Goal: Complete application form

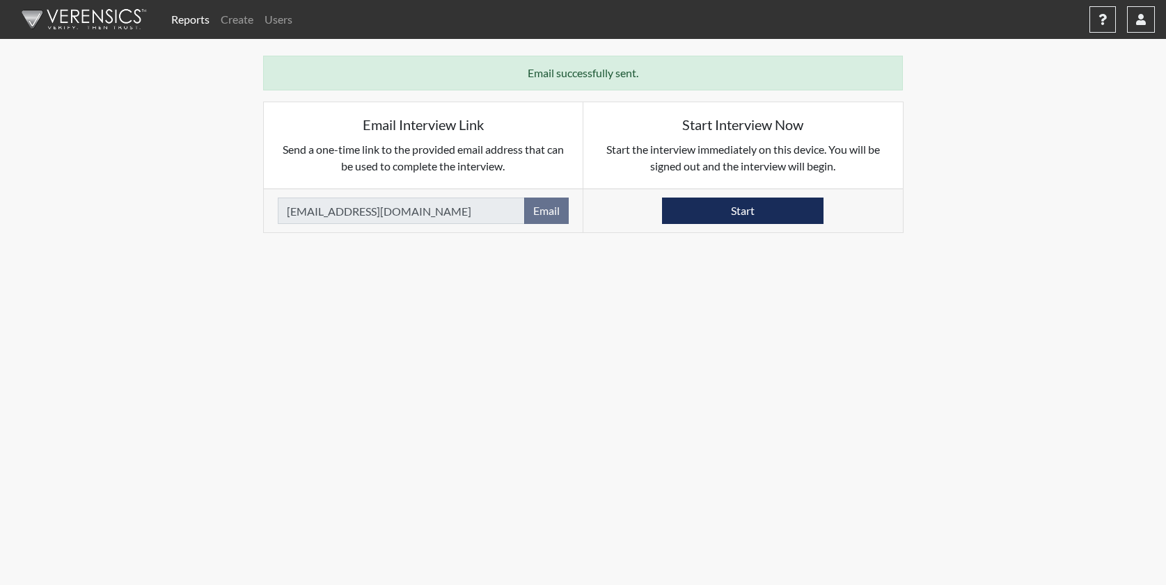
click at [186, 20] on link "Reports" at bounding box center [190, 20] width 49 height 28
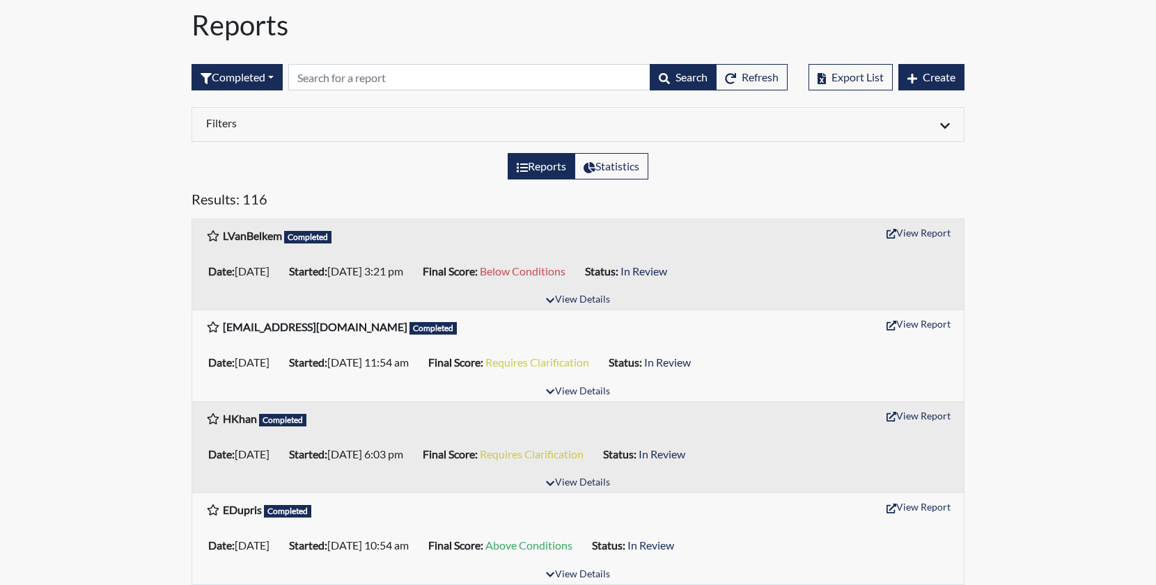
scroll to position [70, 0]
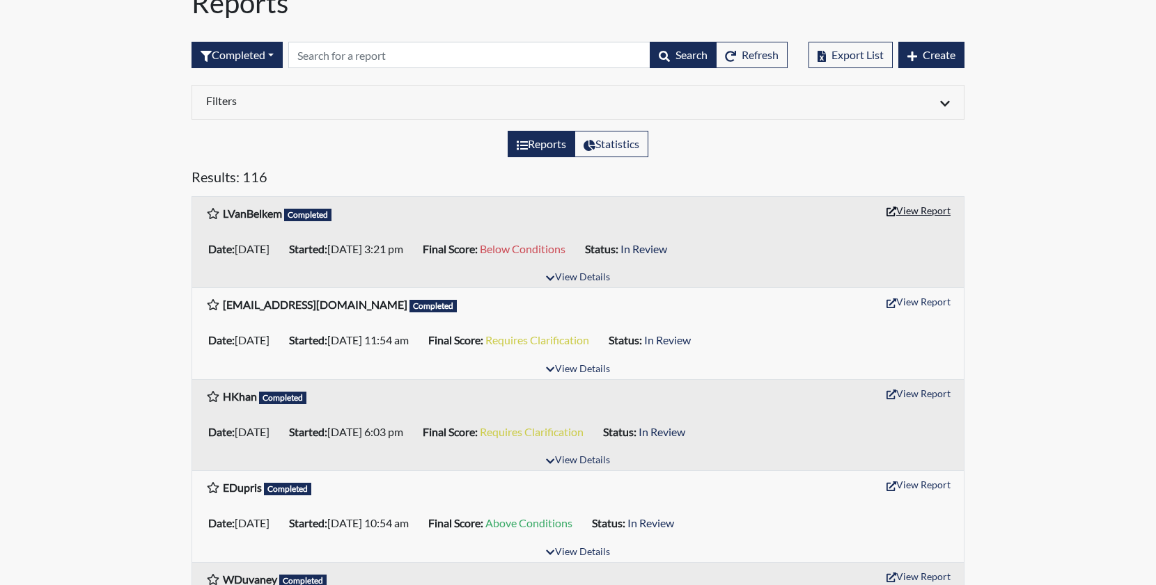
click at [913, 212] on button "View Report" at bounding box center [918, 211] width 77 height 22
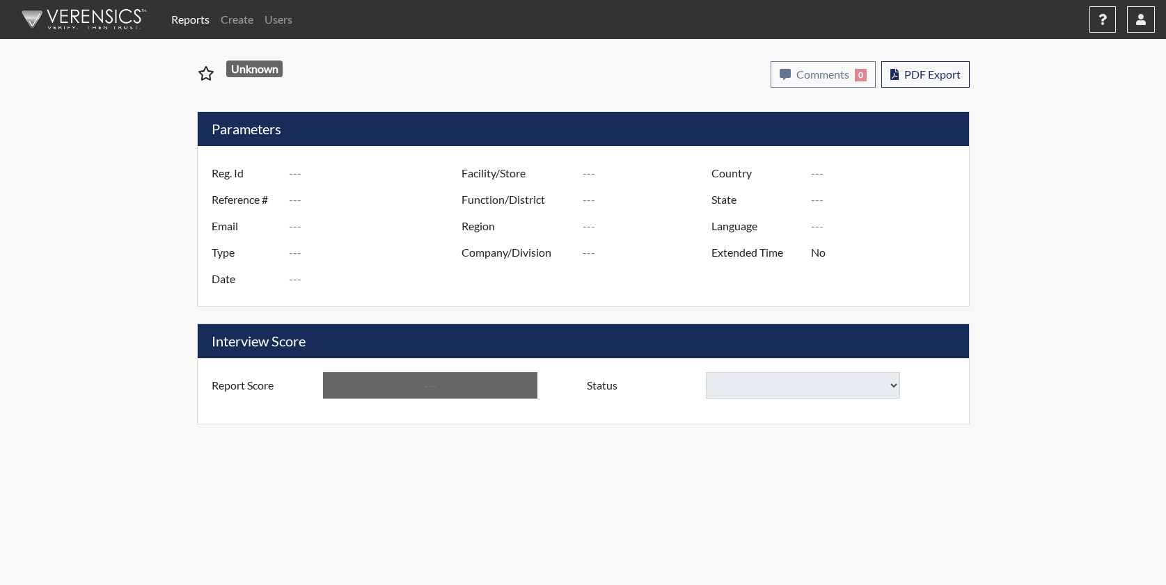
type input "LVanBelkem"
type input "51207"
type input "[EMAIL_ADDRESS][PERSON_NAME][DOMAIN_NAME]"
type input "Pre-Employment"
type input "[DATE]"
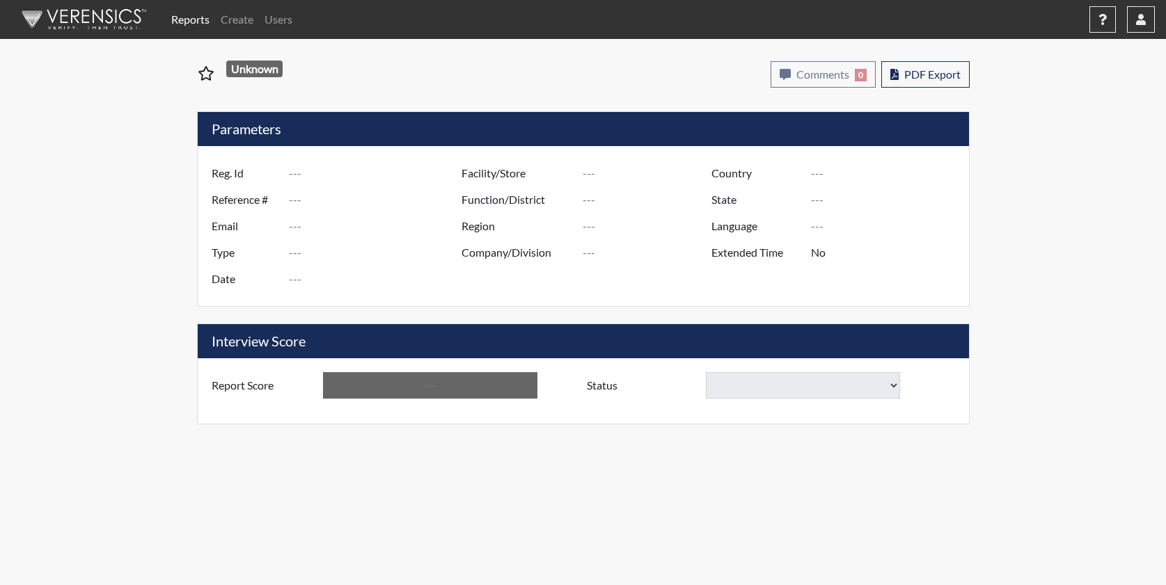
type input "US"
type input "Essay"
type input "[GEOGRAPHIC_DATA]"
type input "[US_STATE]"
type input "English"
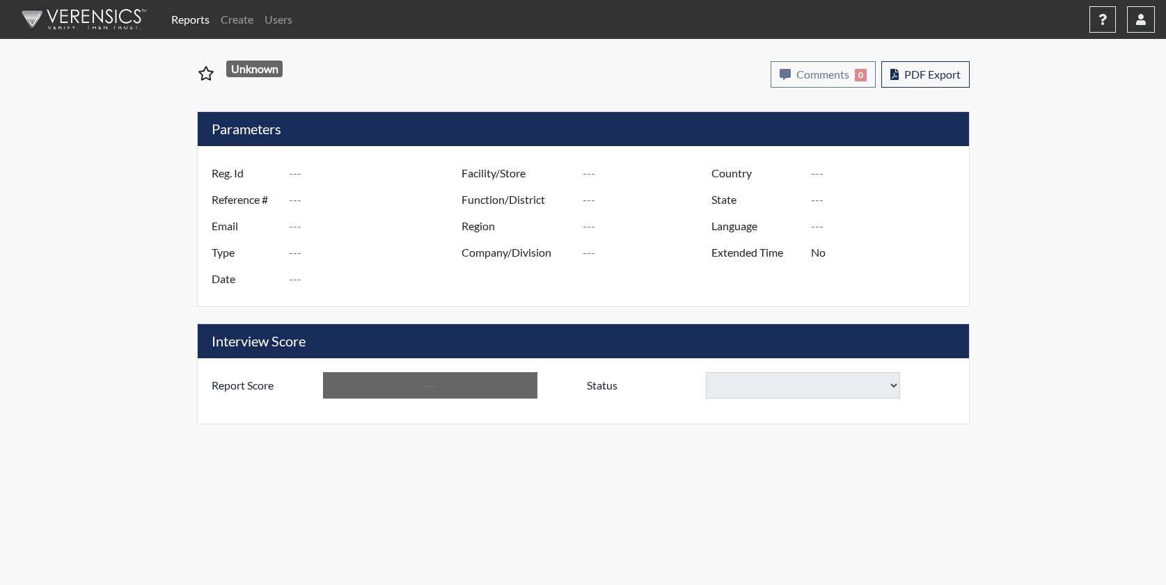
type input "Below Conditions"
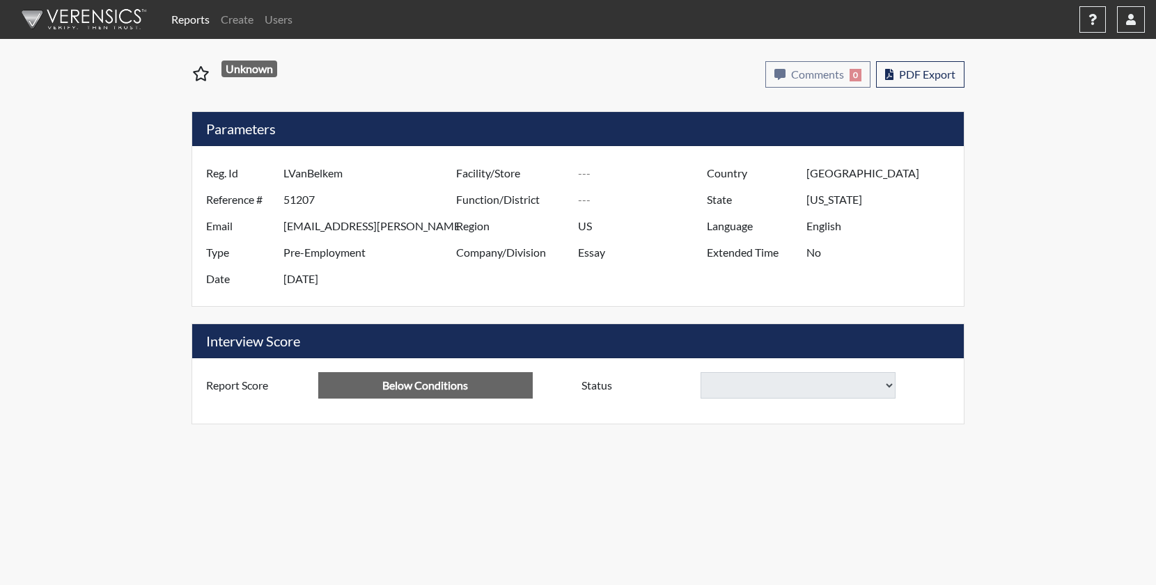
select select
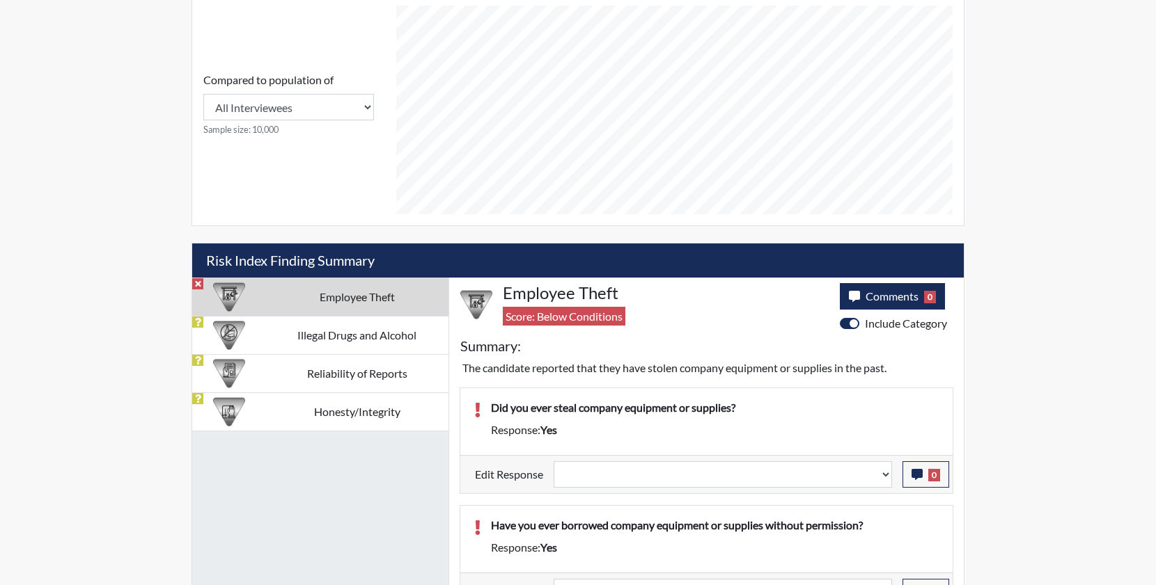
scroll to position [613, 0]
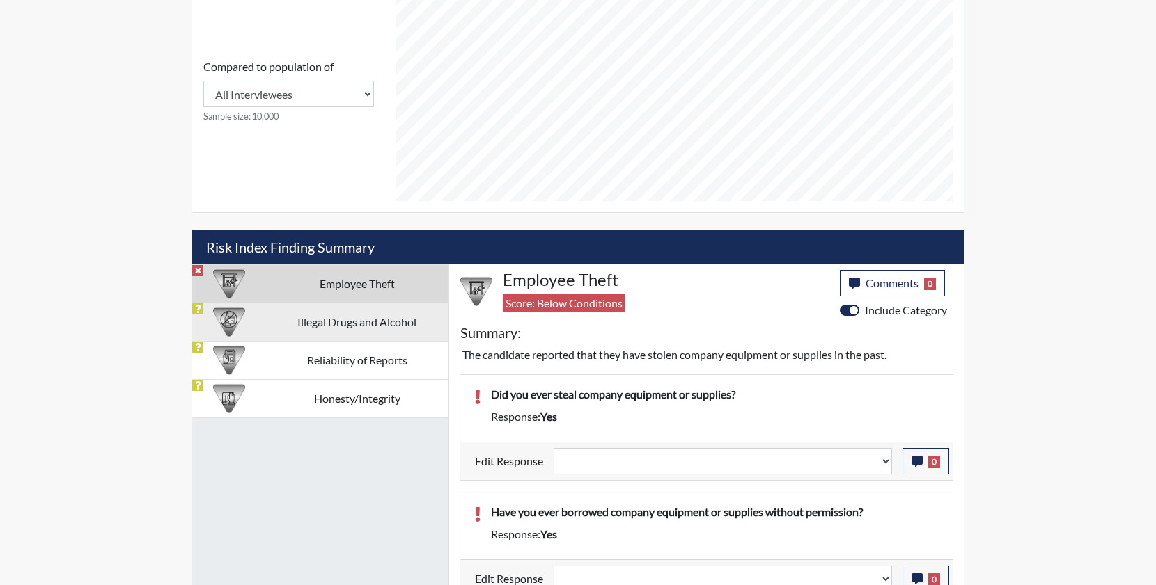
click at [355, 324] on td "Illegal Drugs and Alcohol" at bounding box center [356, 322] width 183 height 38
select select
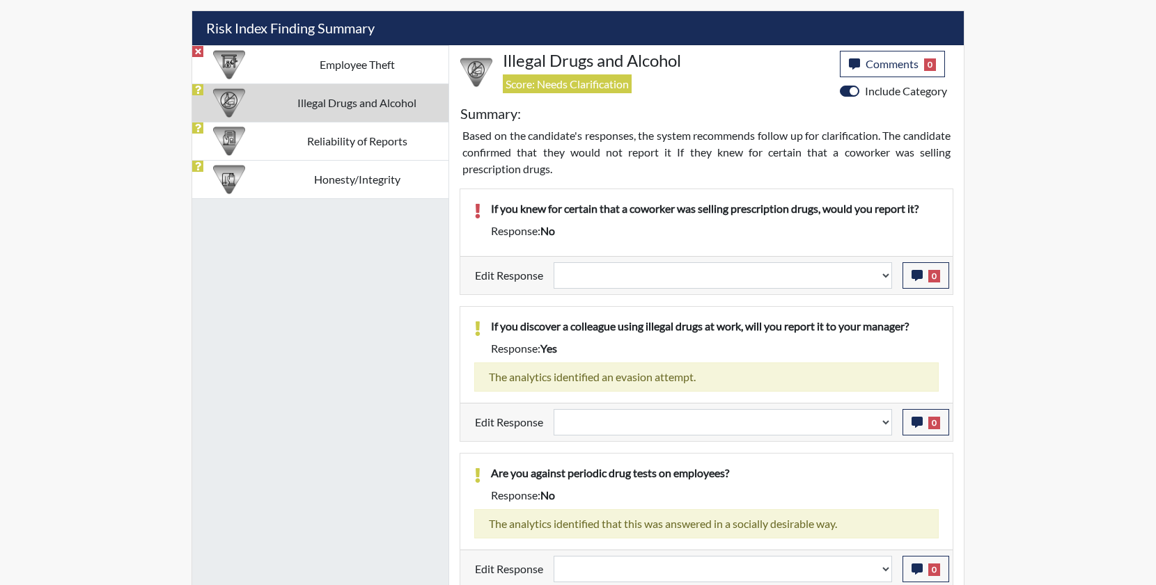
scroll to position [836, 0]
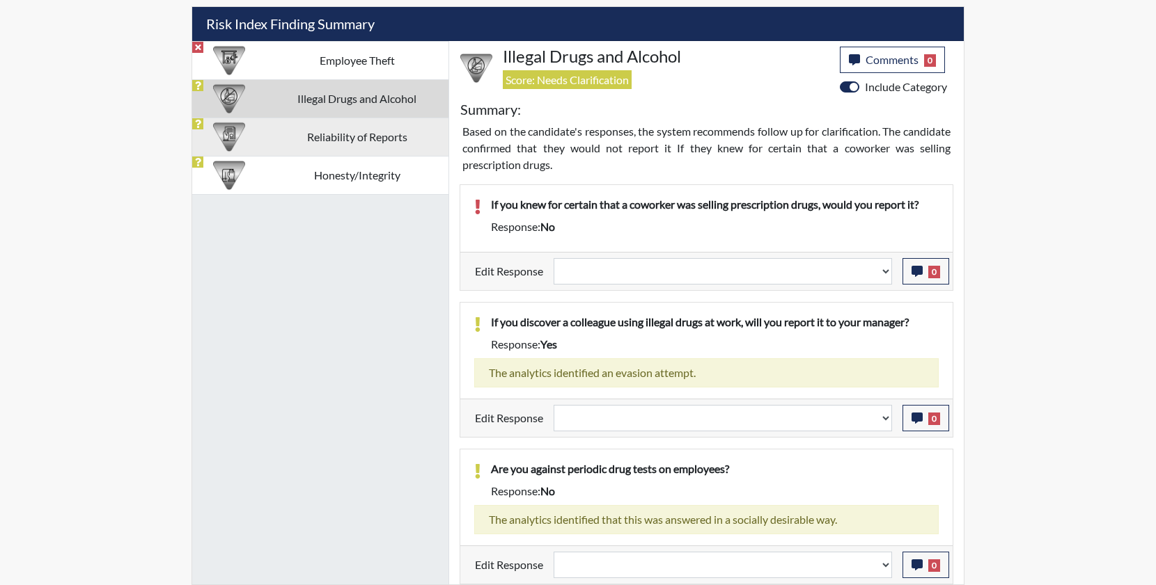
click at [355, 139] on td "Reliability of Reports" at bounding box center [356, 137] width 183 height 38
select select
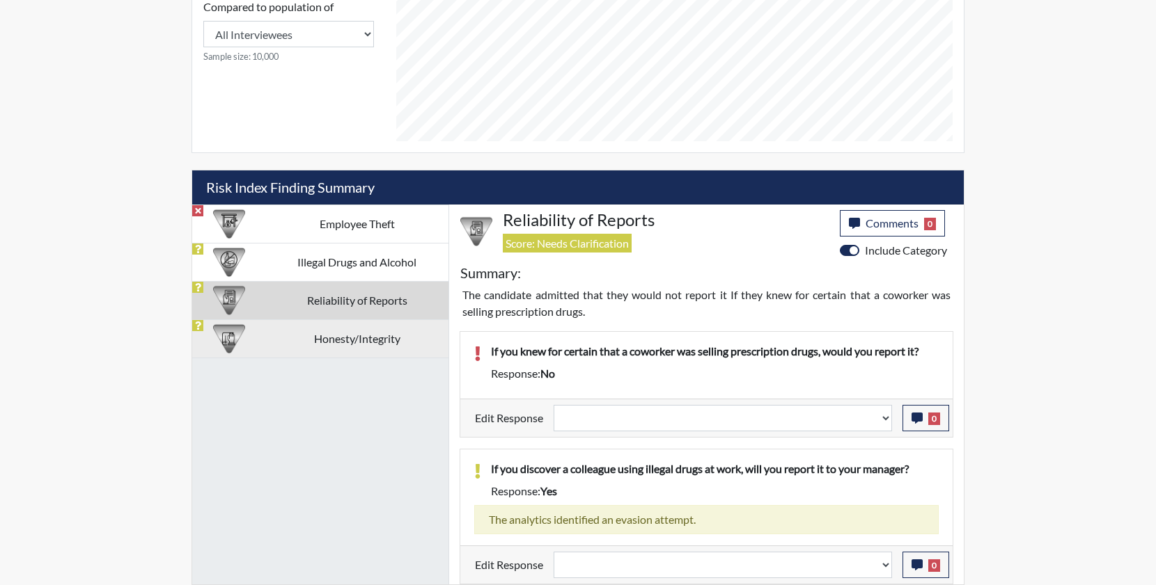
click at [360, 344] on td "Honesty/Integrity" at bounding box center [356, 339] width 183 height 38
select select
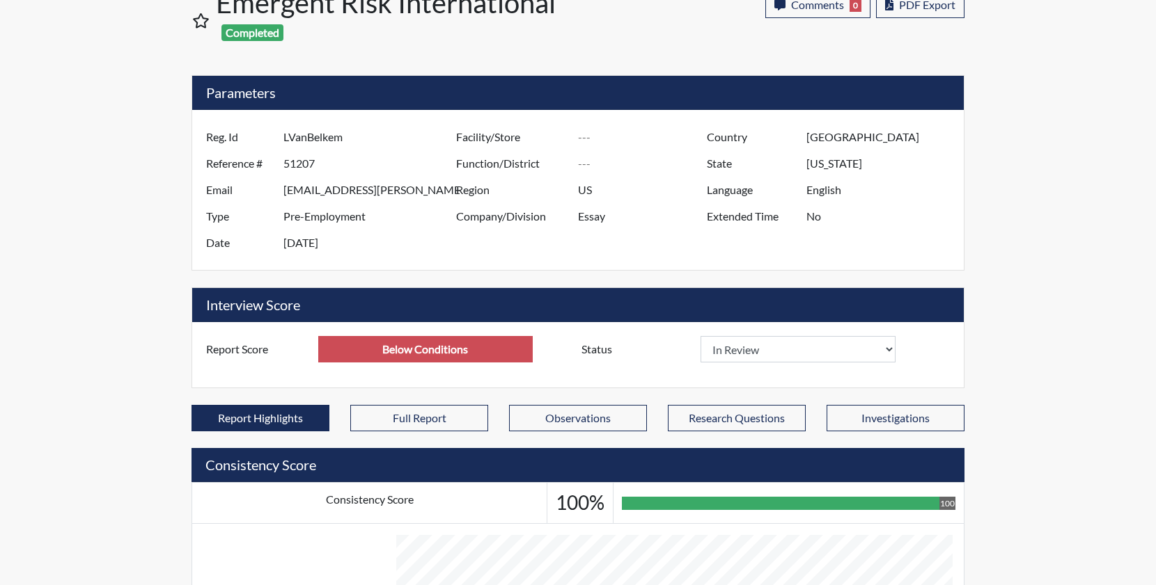
scroll to position [487, 0]
